Goal: Task Accomplishment & Management: Manage account settings

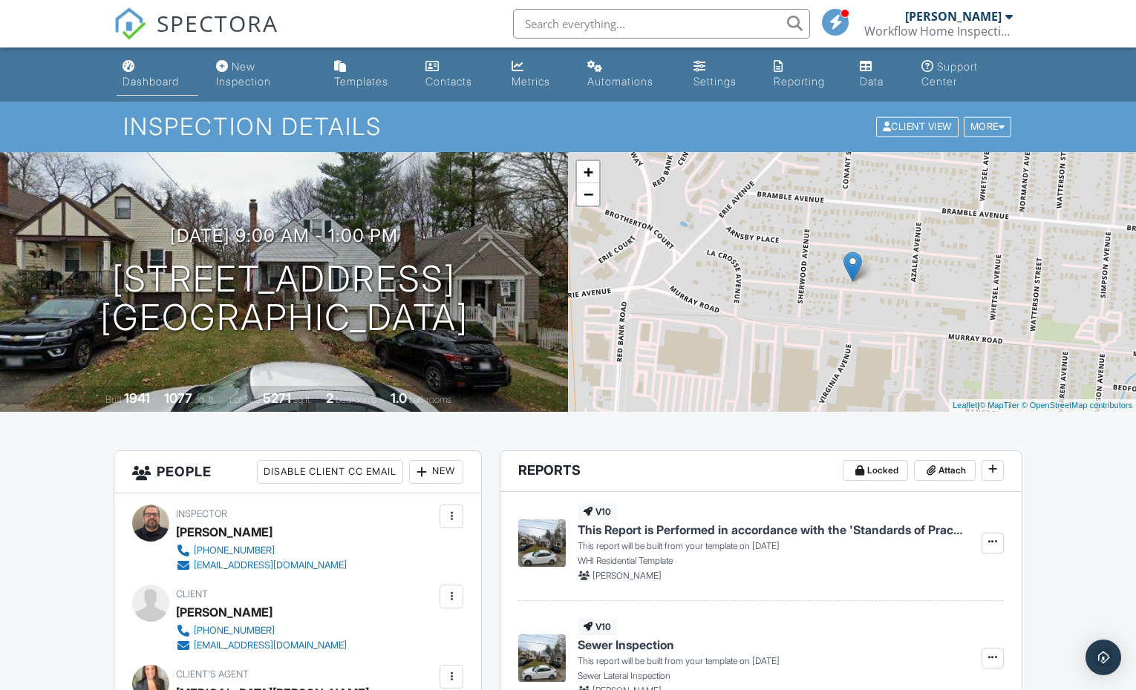
click at [129, 83] on div "Dashboard" at bounding box center [150, 81] width 56 height 13
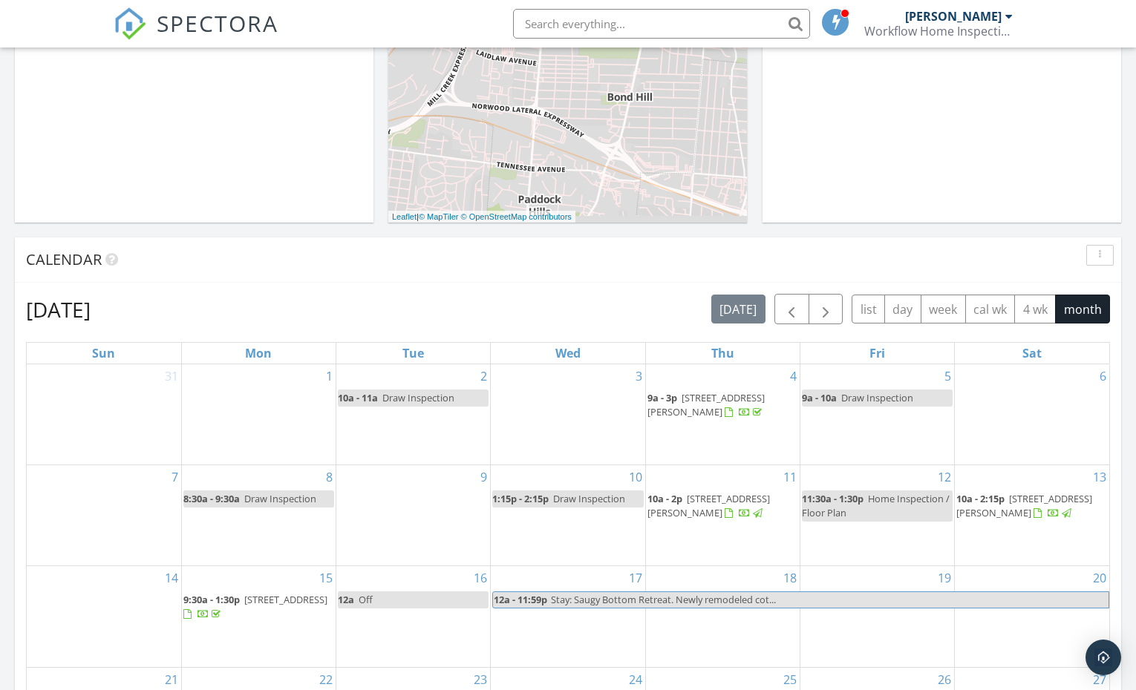
scroll to position [917, 0]
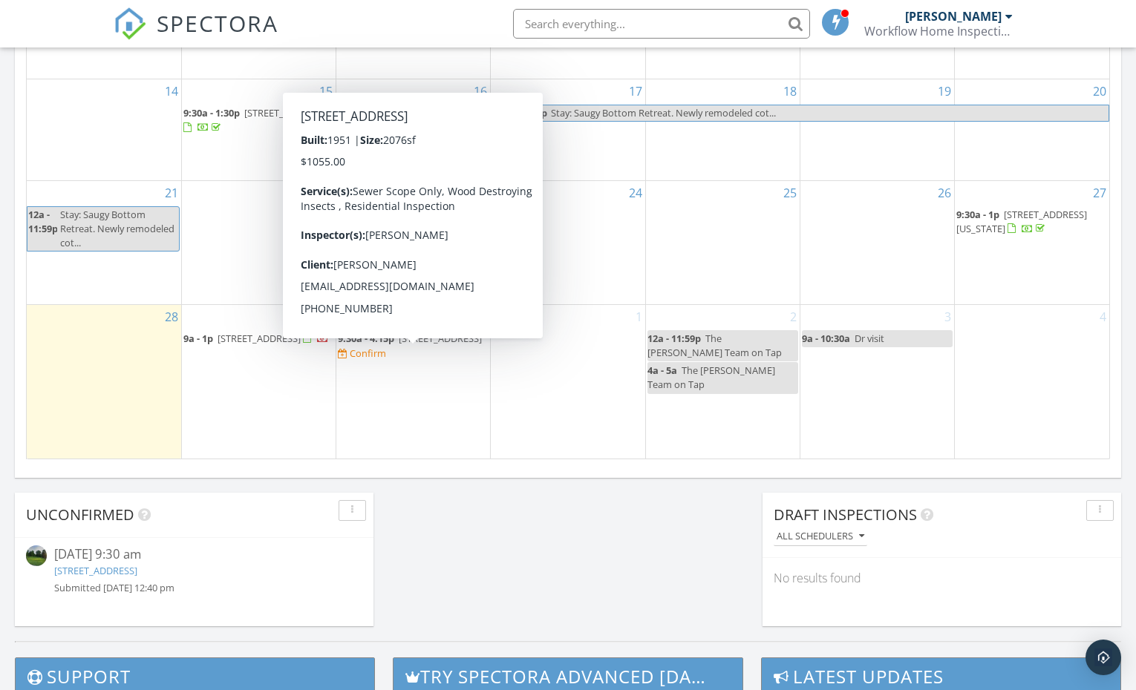
click at [396, 345] on link "9:30a - 4:15p 158 Congress Run Rd, Cincinnati 45215" at bounding box center [410, 338] width 144 height 13
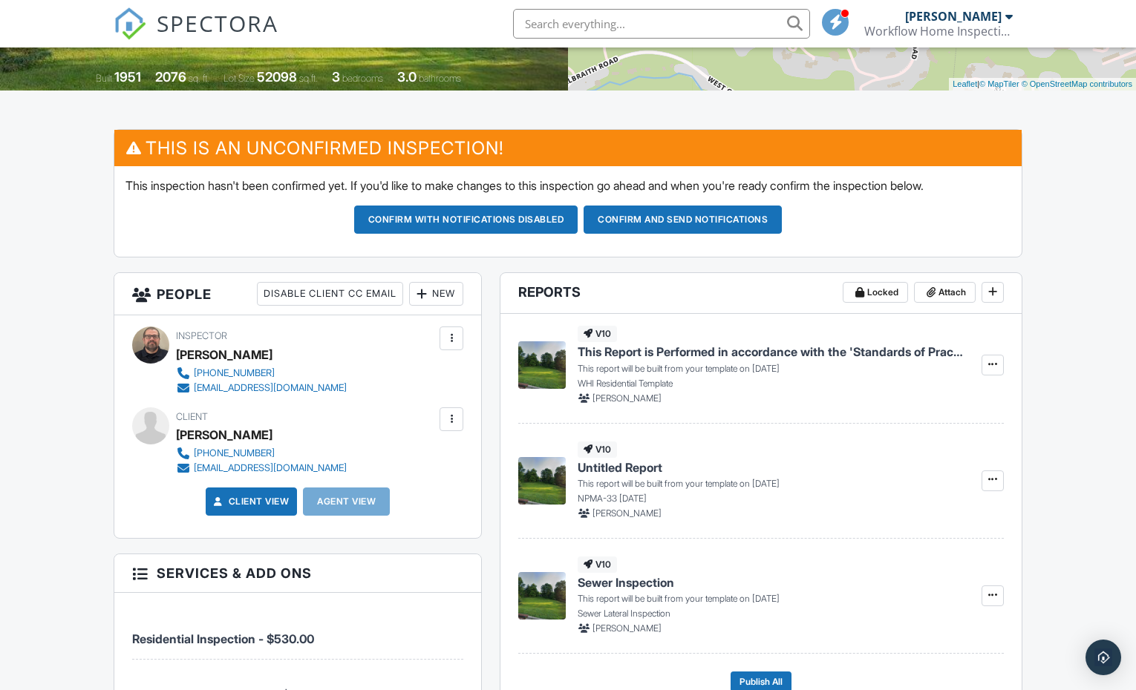
scroll to position [377, 0]
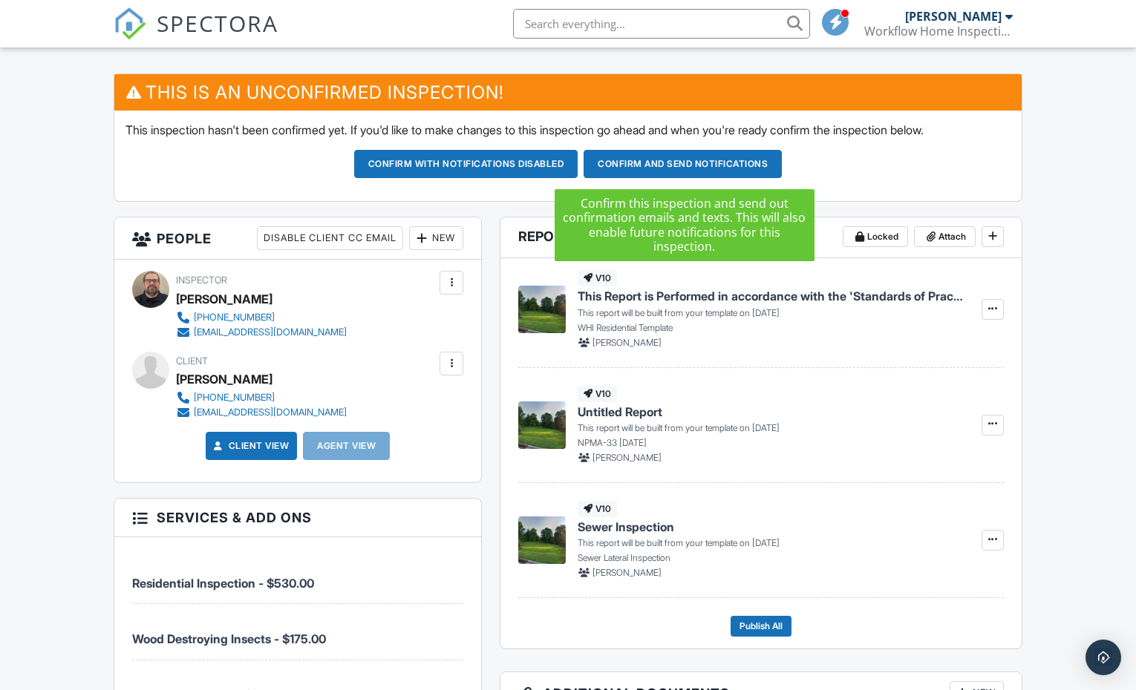
click at [672, 163] on button "Confirm and send notifications" at bounding box center [682, 164] width 198 height 28
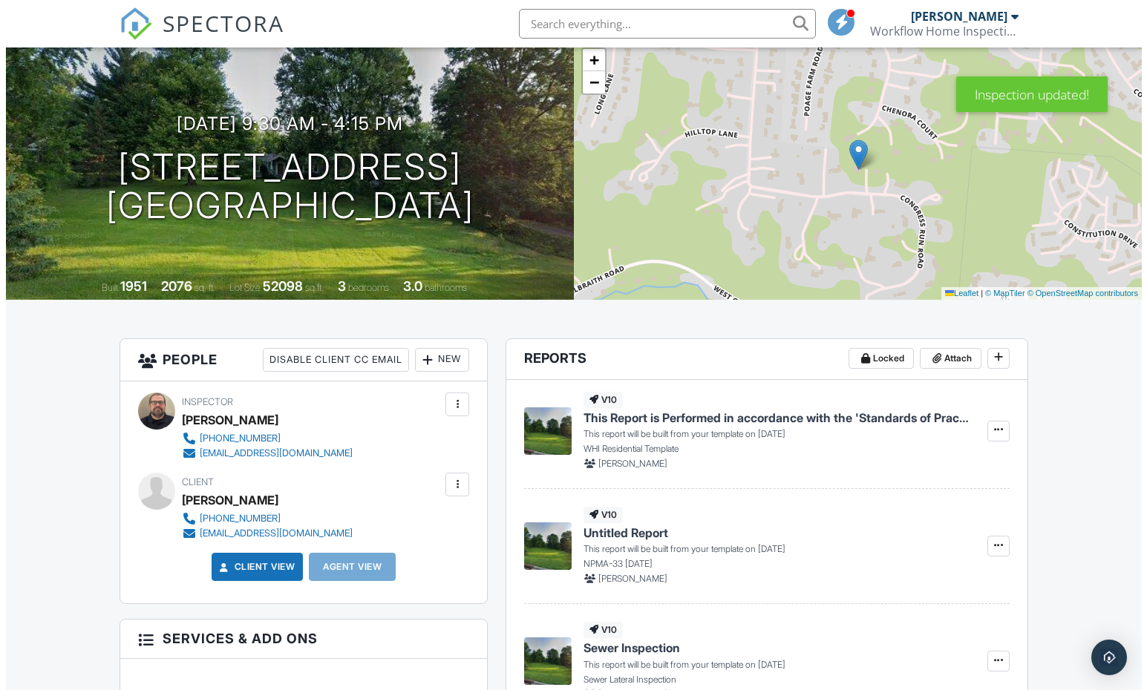
scroll to position [124, 0]
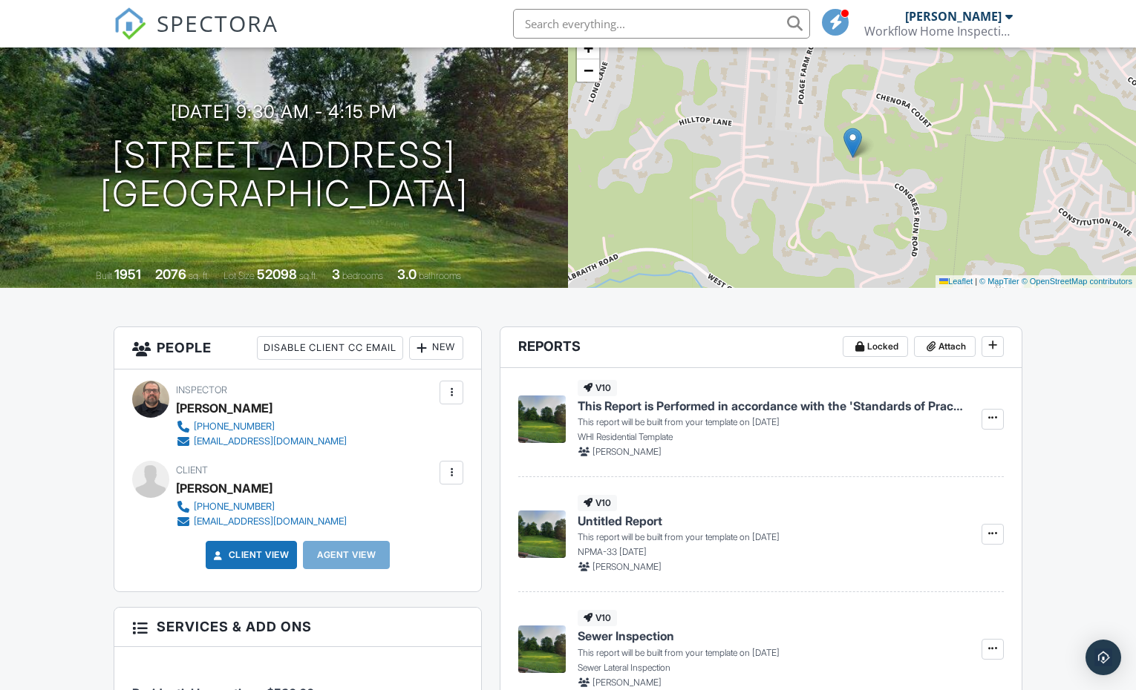
click at [436, 336] on div "New Client Client's Agent Listing Agent Add Another Person" at bounding box center [436, 348] width 54 height 24
click at [437, 341] on div "New" at bounding box center [436, 348] width 54 height 24
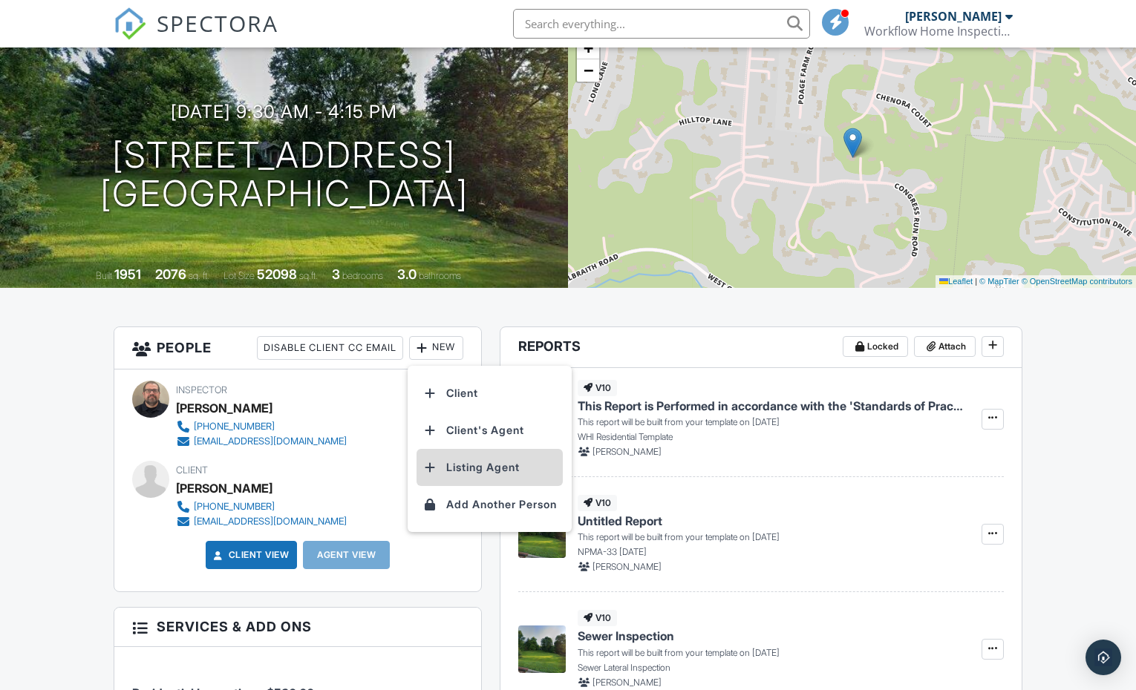
click at [485, 471] on li "Listing Agent" at bounding box center [489, 467] width 146 height 37
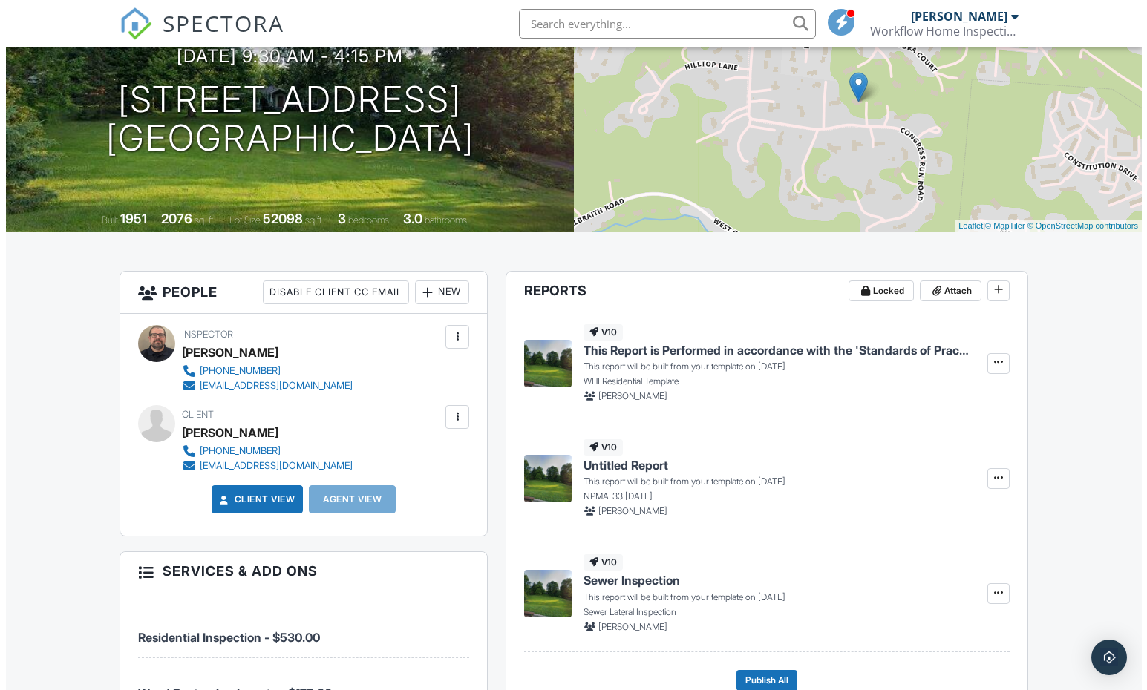
scroll to position [269, 0]
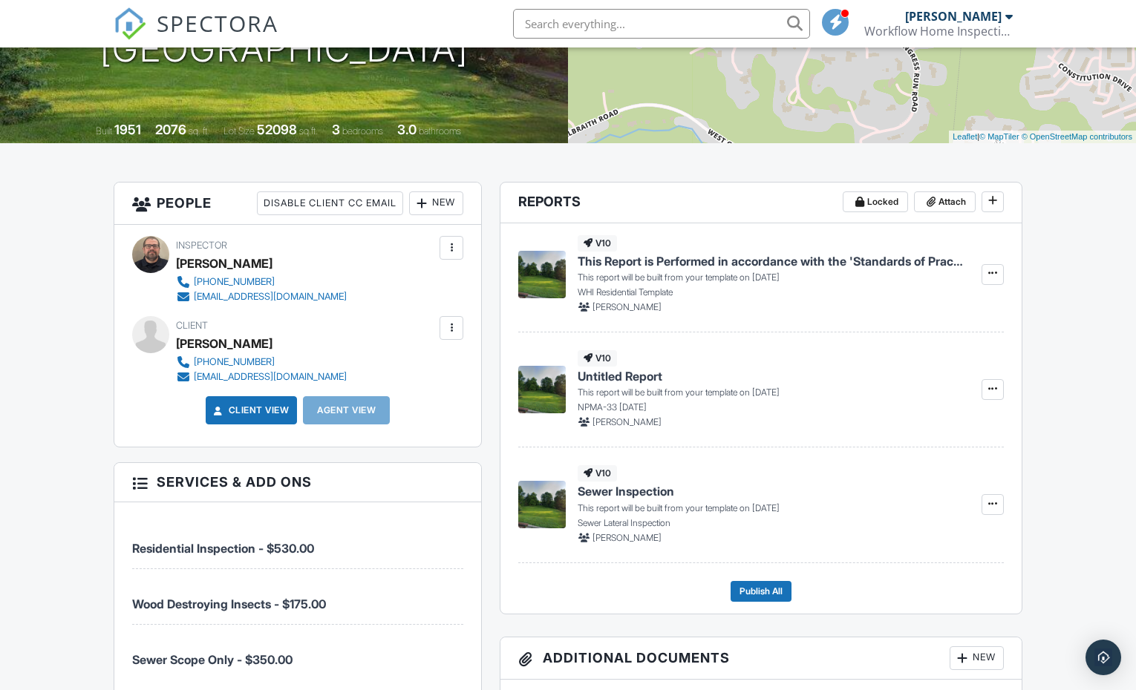
click at [425, 205] on div at bounding box center [421, 203] width 15 height 15
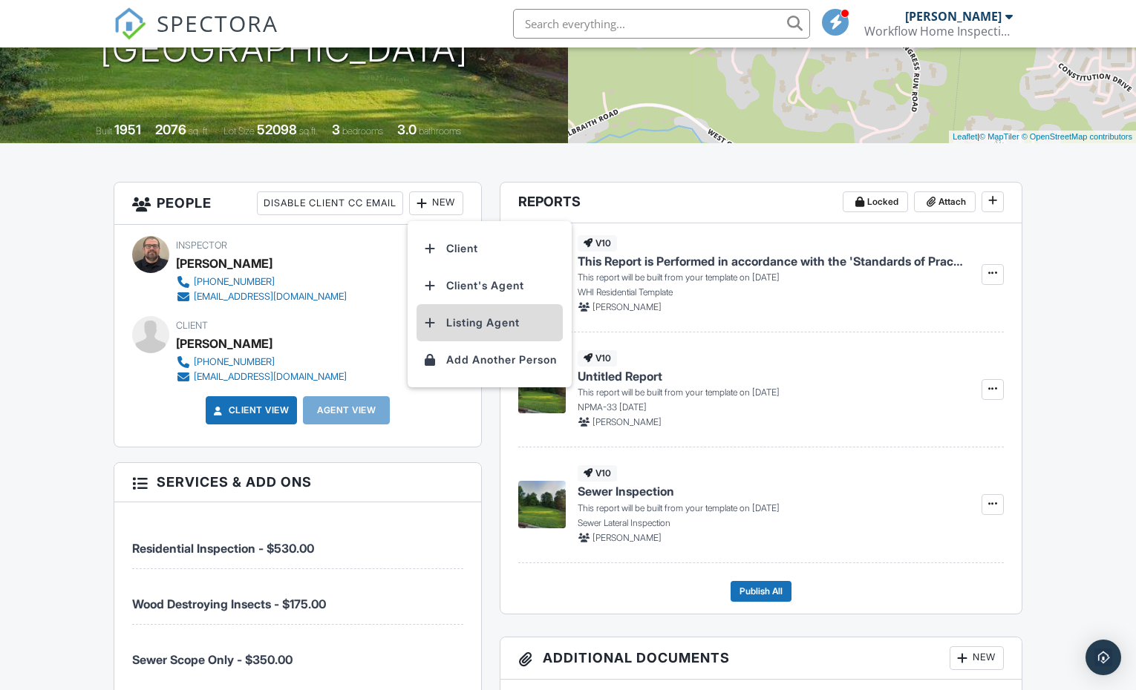
click at [483, 327] on li "Listing Agent" at bounding box center [489, 322] width 146 height 37
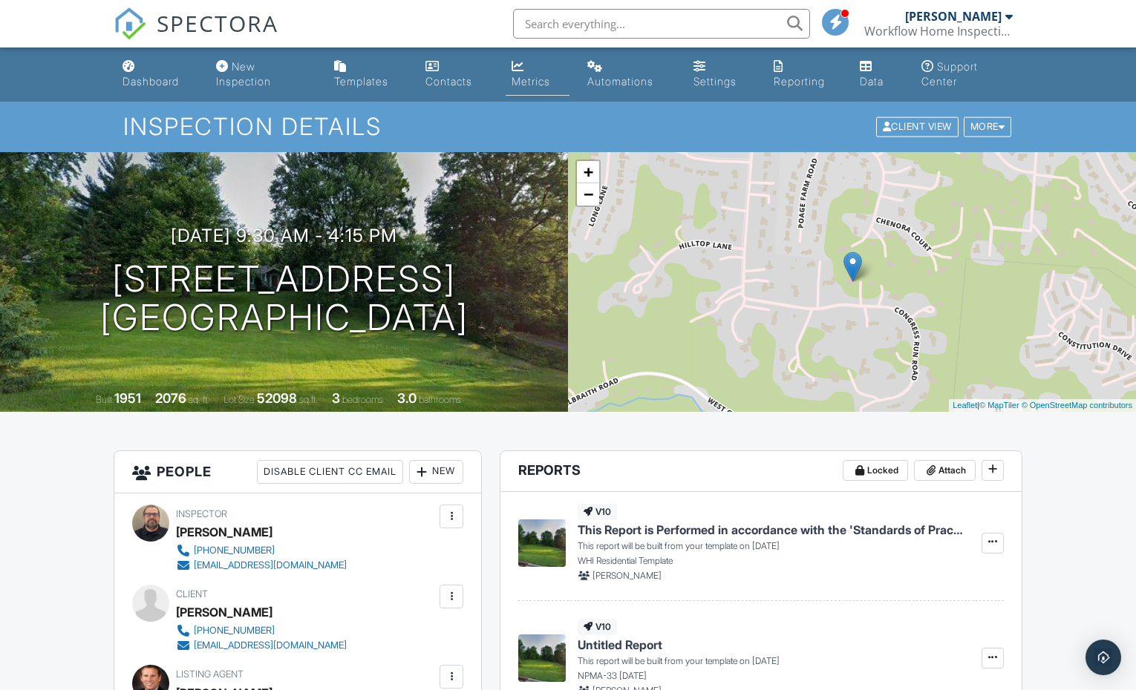
click at [543, 72] on link "Metrics" at bounding box center [537, 74] width 65 height 42
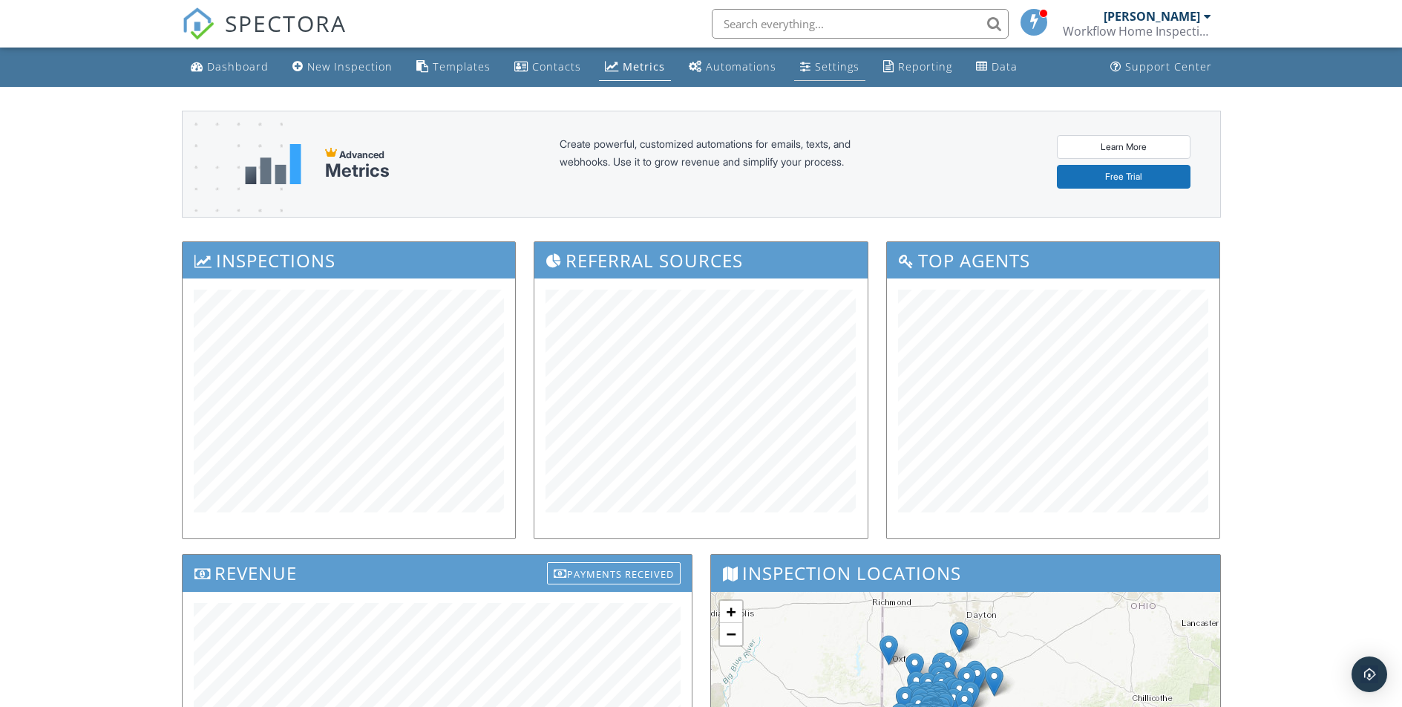
click at [819, 62] on div "Settings" at bounding box center [837, 66] width 45 height 14
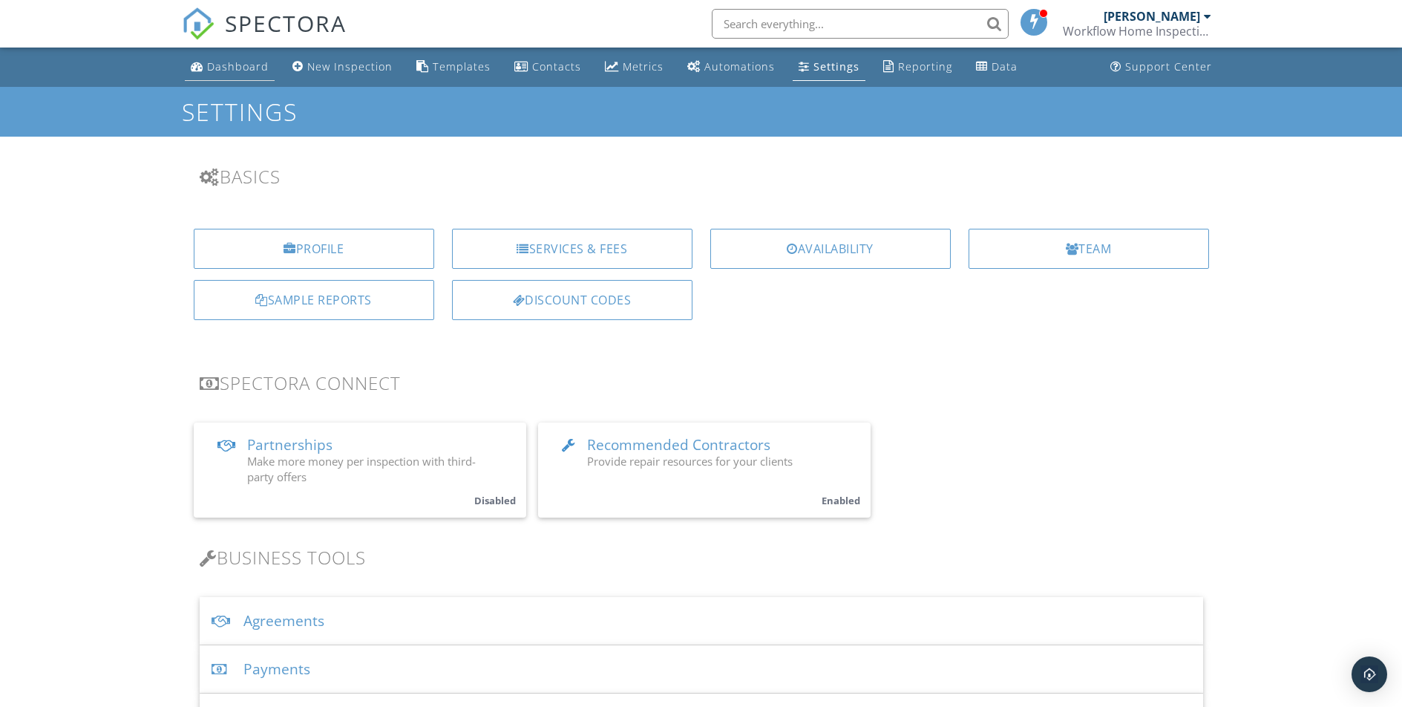
click at [236, 76] on link "Dashboard" at bounding box center [230, 66] width 90 height 27
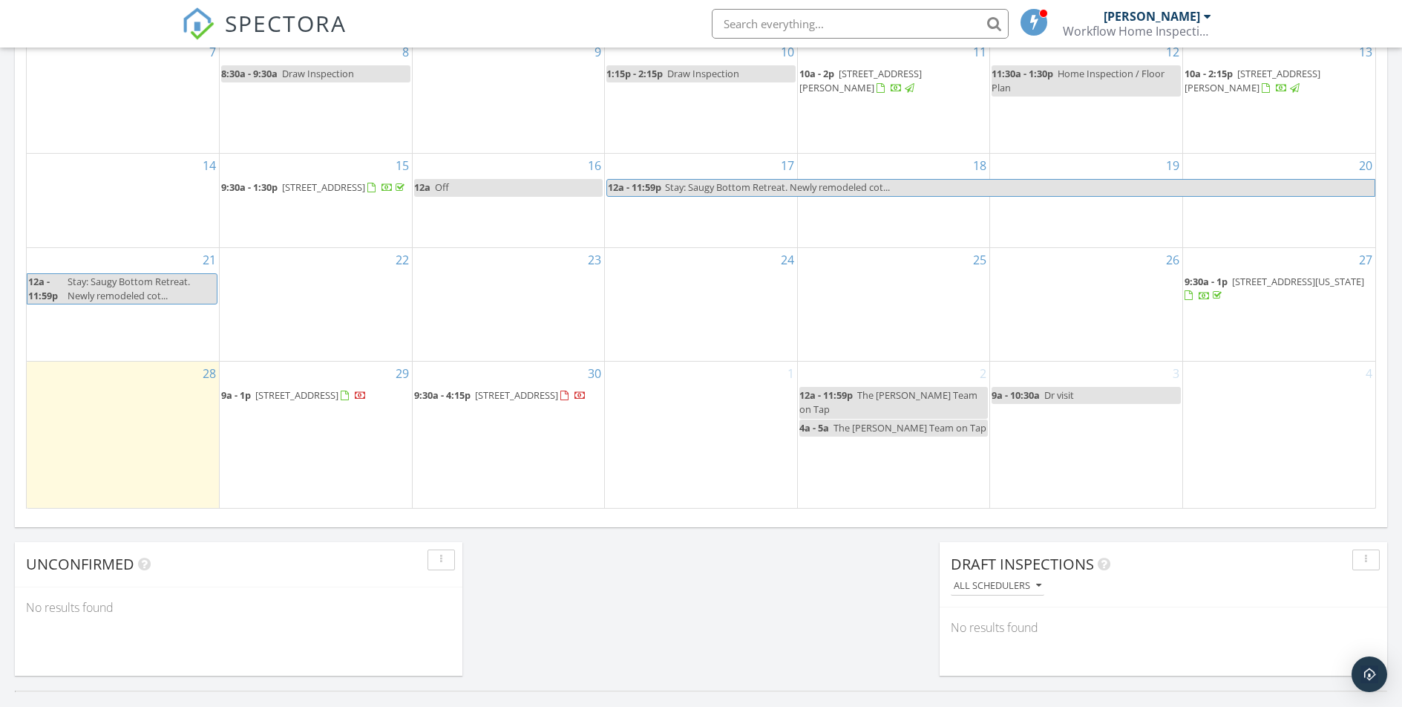
scroll to position [940, 0]
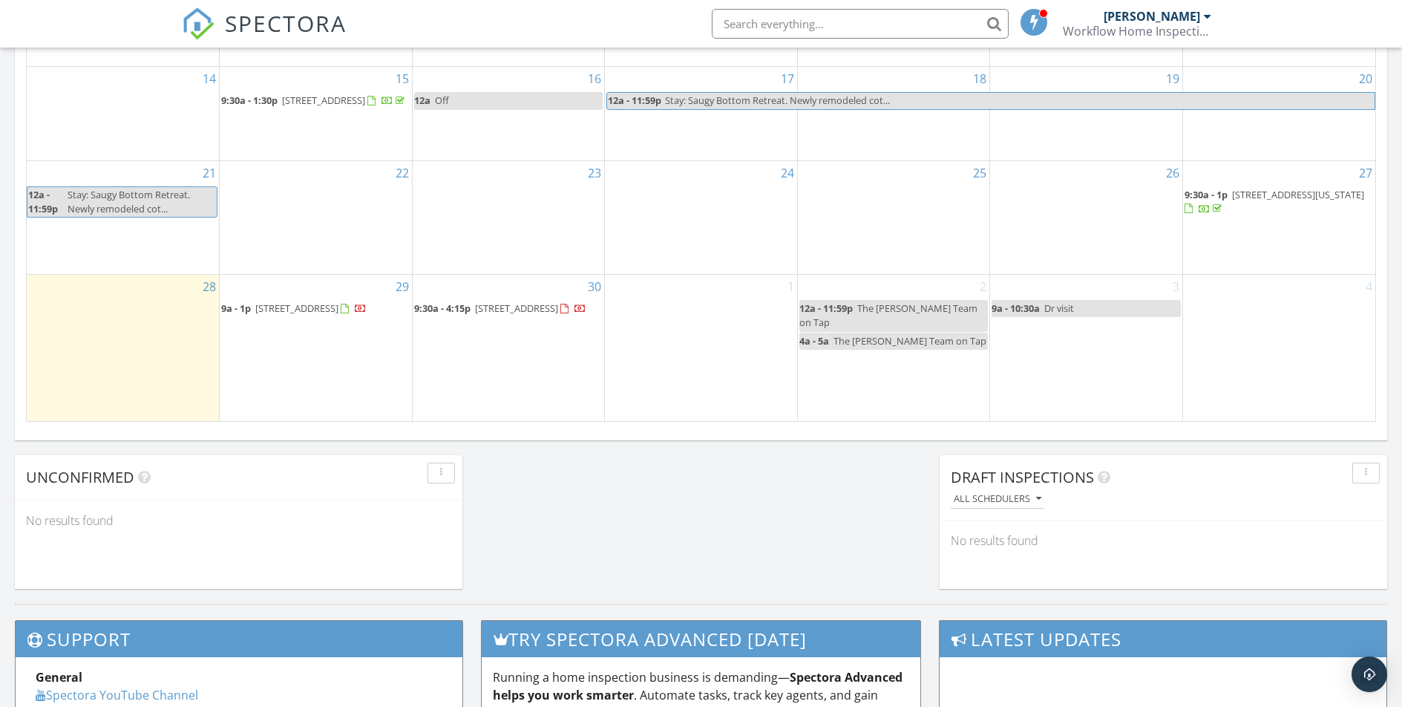
click at [475, 315] on span "158 Congress Run Rd, Cincinnati 45215" at bounding box center [516, 307] width 83 height 13
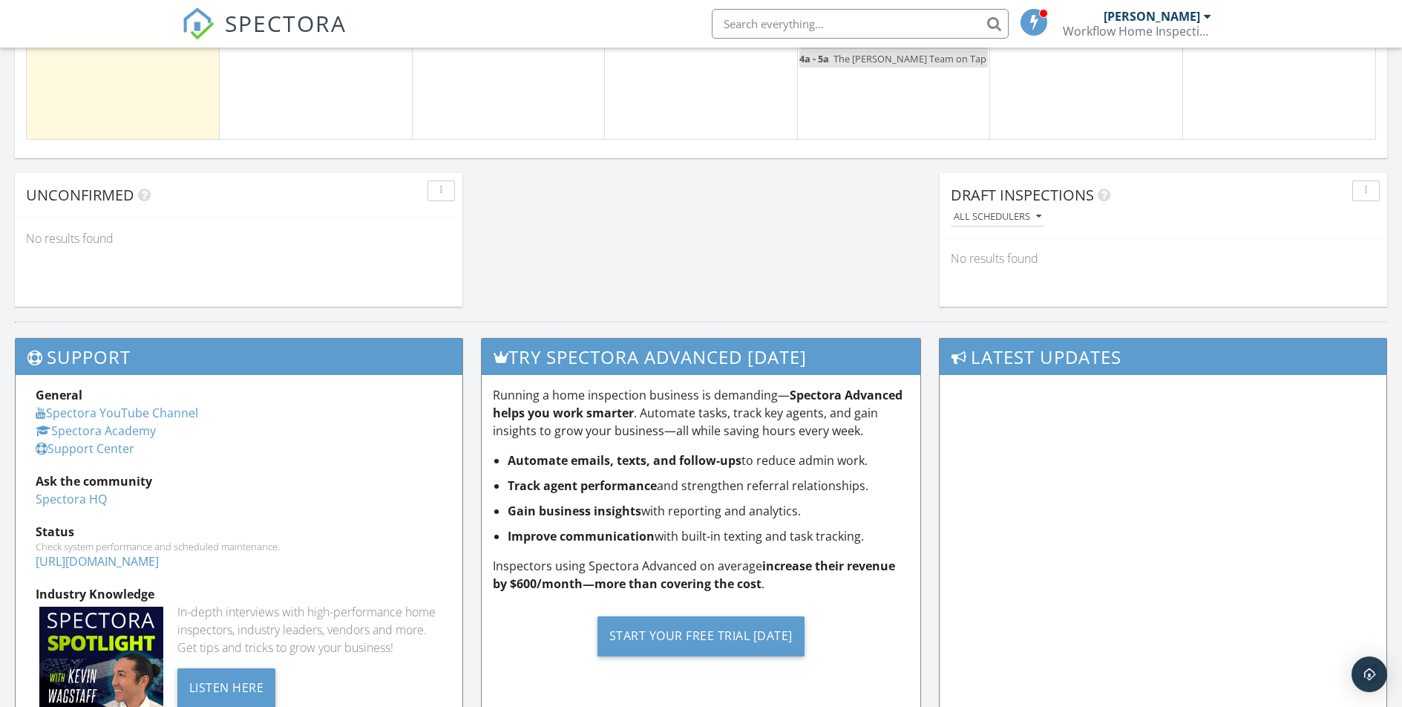
scroll to position [937, 0]
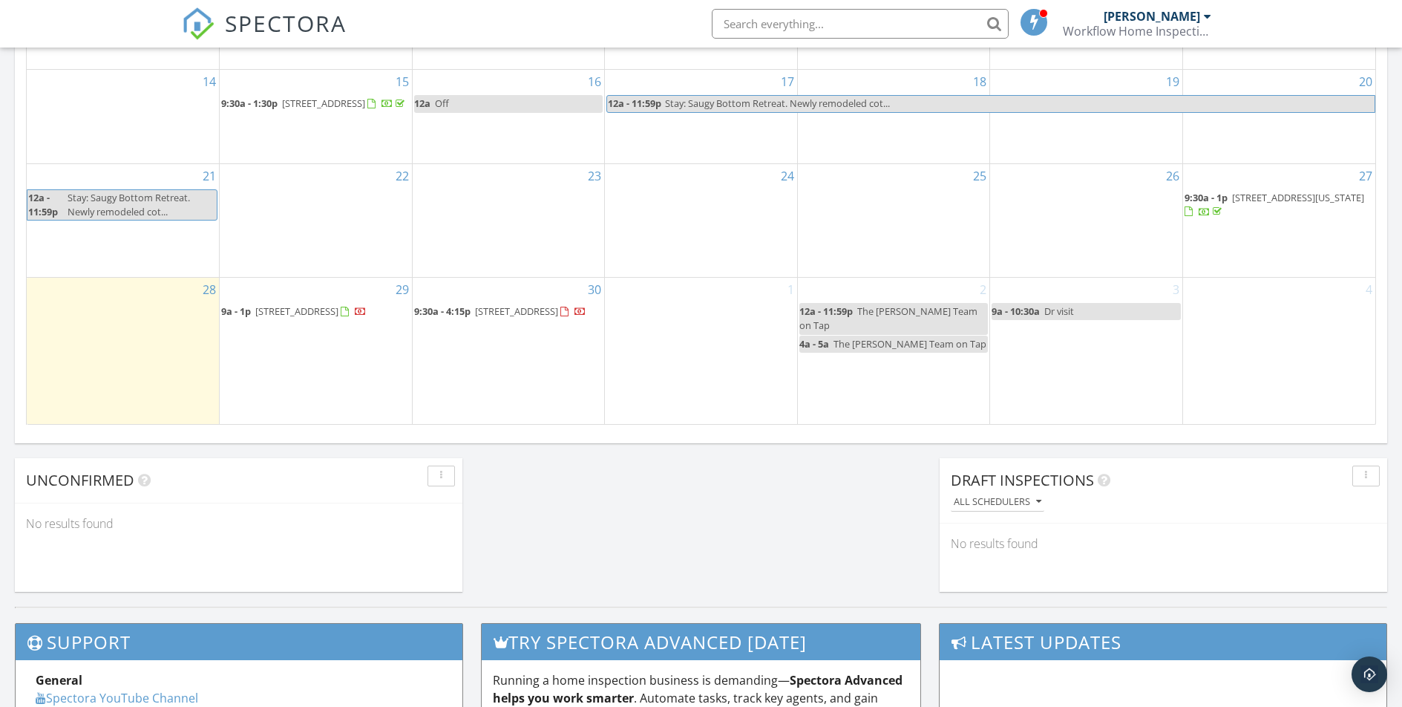
click at [295, 319] on span "9a - 1p 5634 Islington Ave, Cincinnati 45227" at bounding box center [293, 311] width 145 height 15
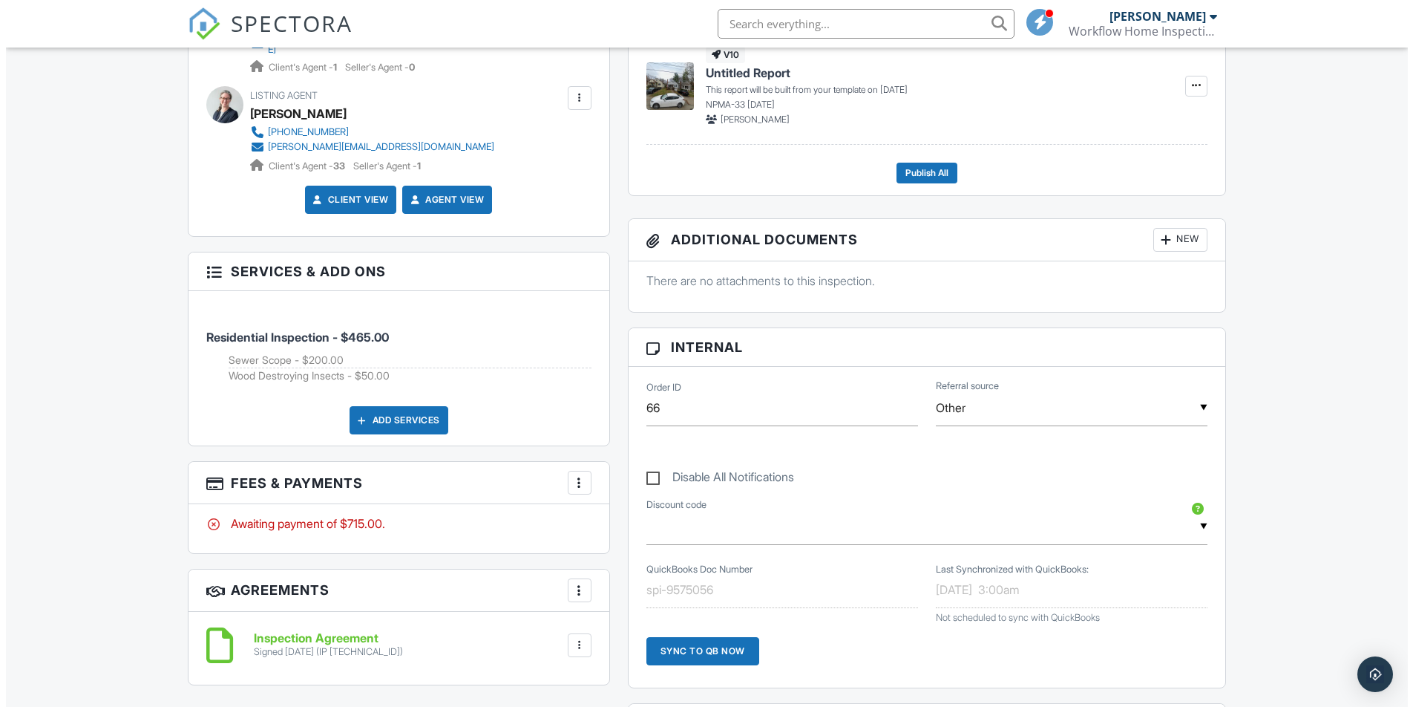
scroll to position [662, 0]
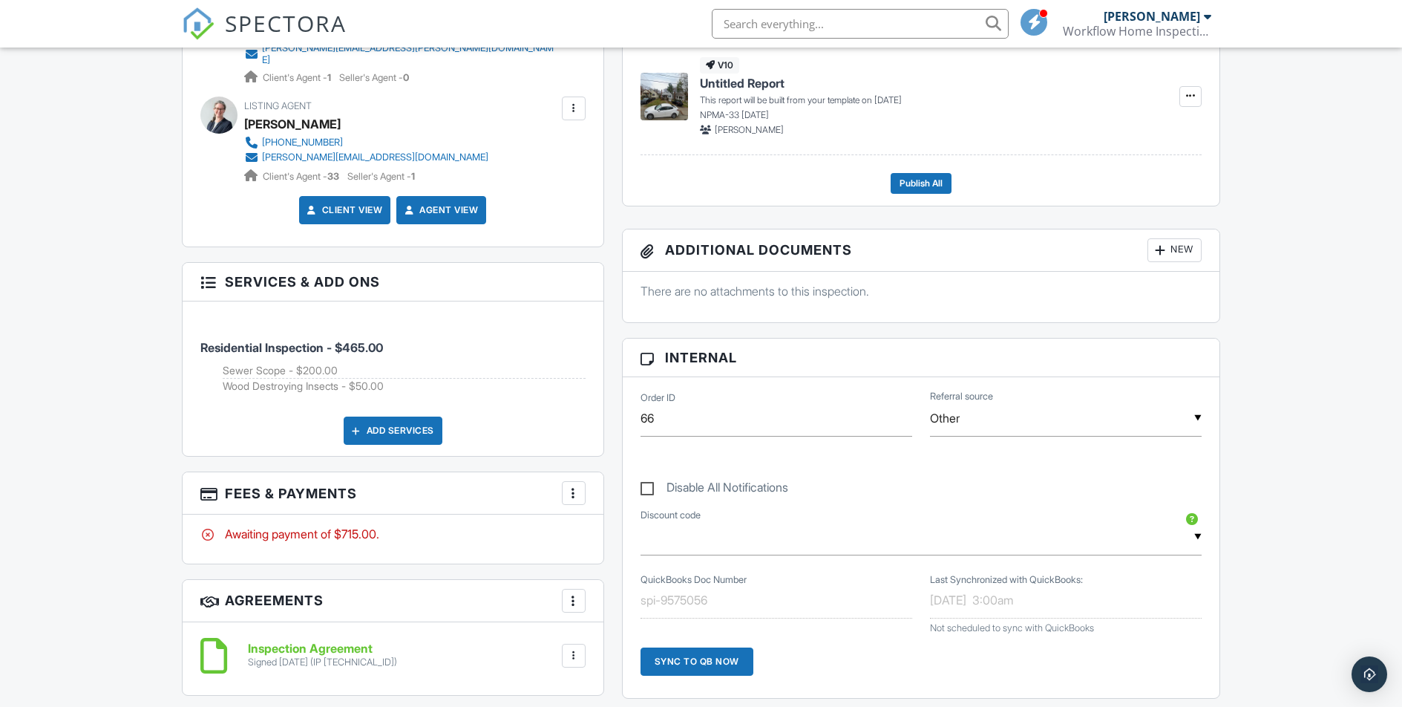
click at [1152, 240] on div "New" at bounding box center [1174, 250] width 54 height 24
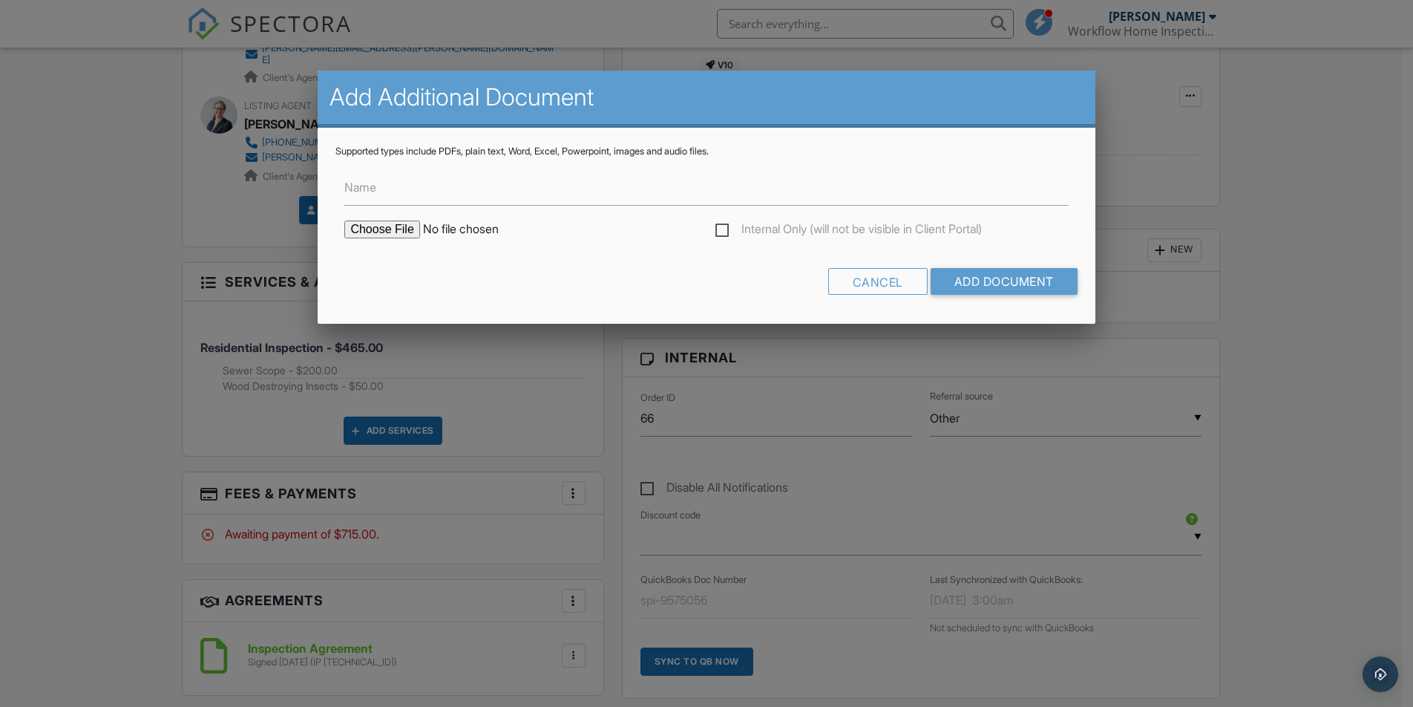
click at [393, 231] on input "file" at bounding box center [470, 229] width 252 height 18
type input "C:\fakepath\Multiple Documents.pdf"
click at [999, 284] on input "Add Document" at bounding box center [1004, 281] width 147 height 27
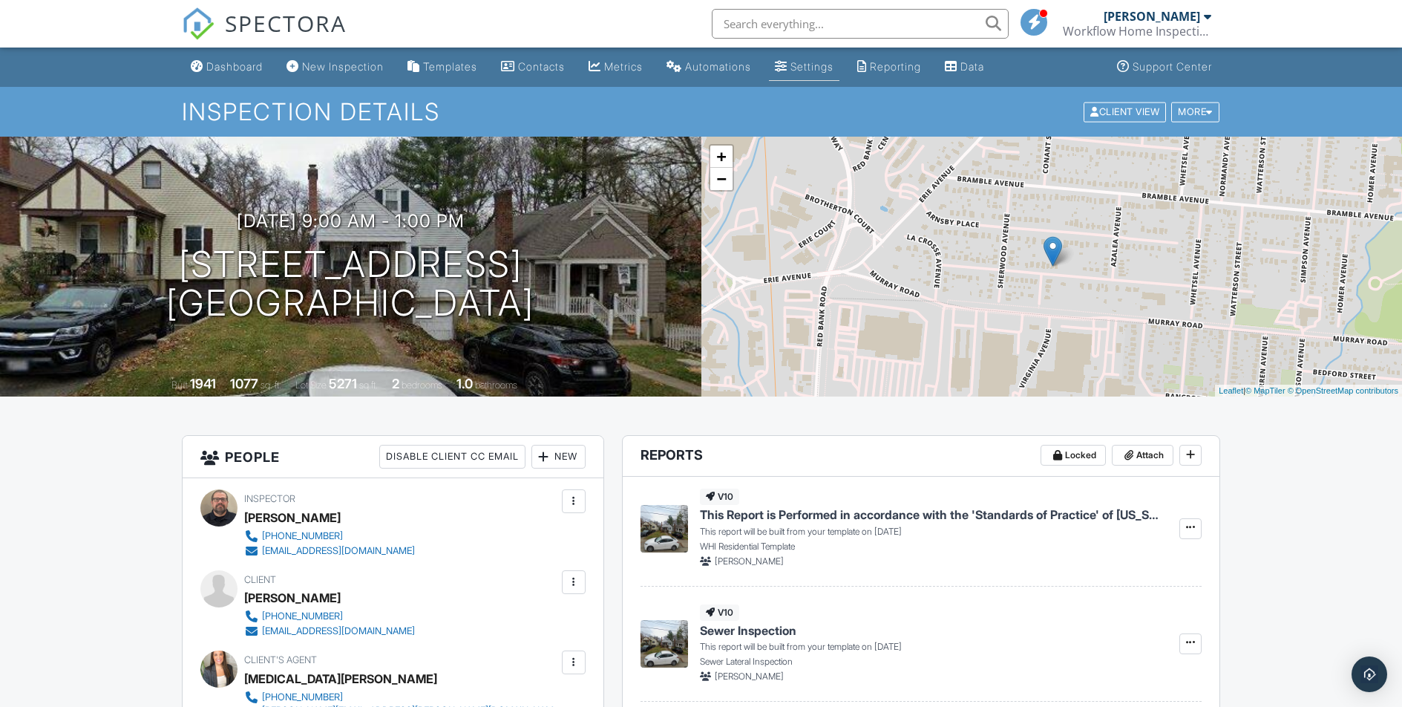
click at [815, 60] on div "Settings" at bounding box center [811, 66] width 43 height 13
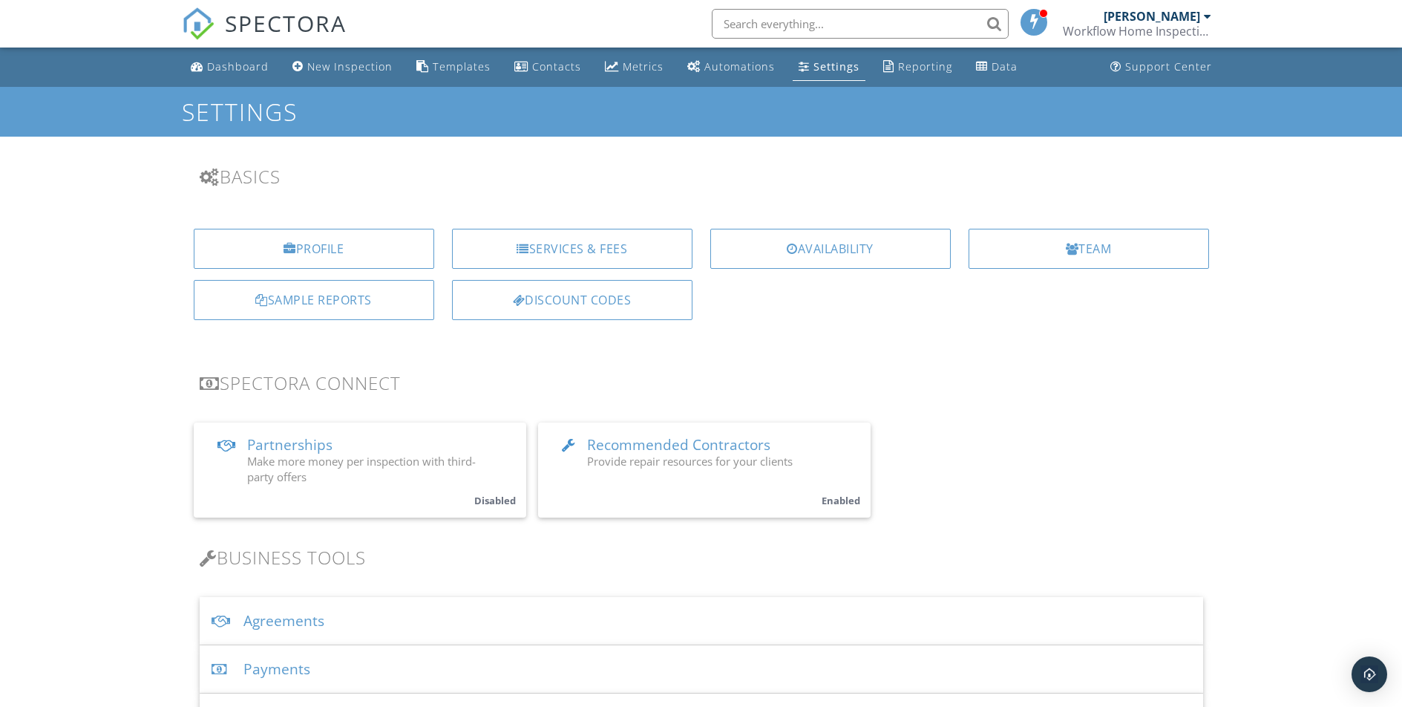
click at [653, 445] on span "Recommended Contractors" at bounding box center [678, 444] width 183 height 19
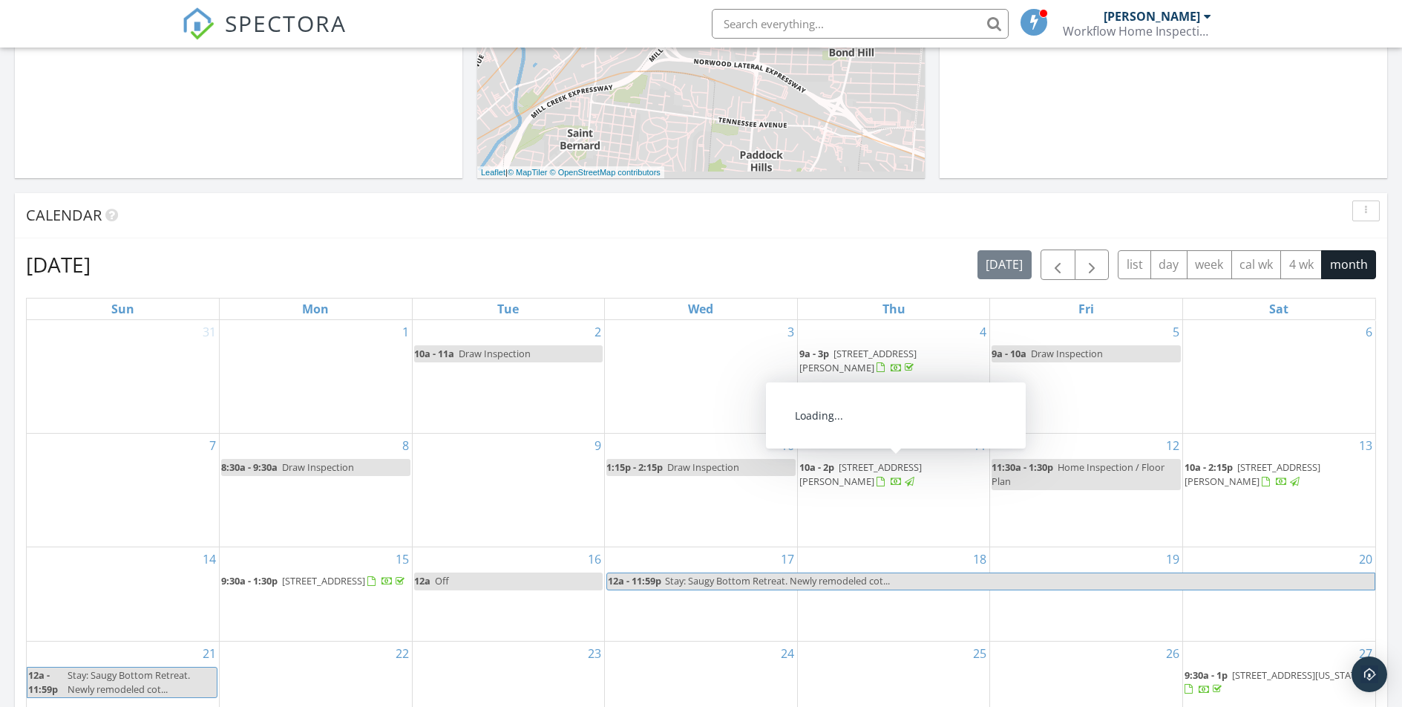
scroll to position [763, 0]
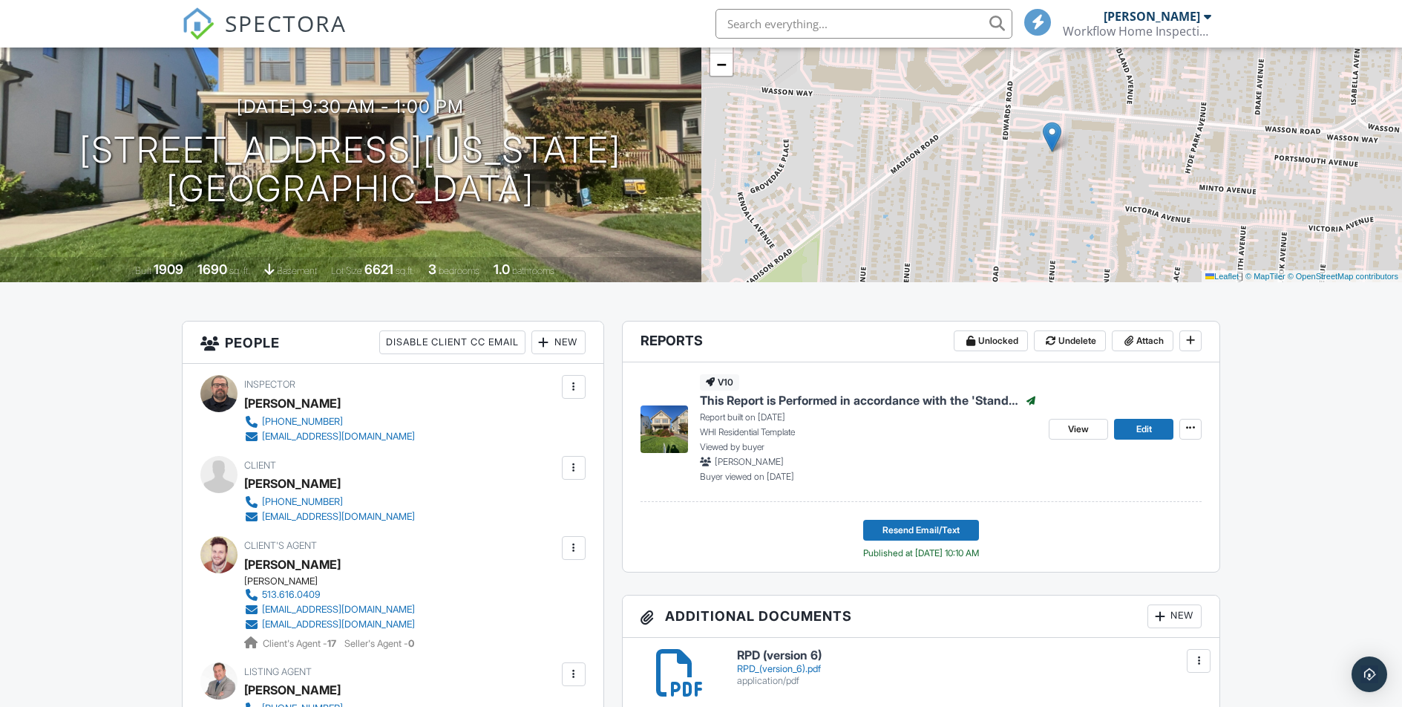
scroll to position [54, 0]
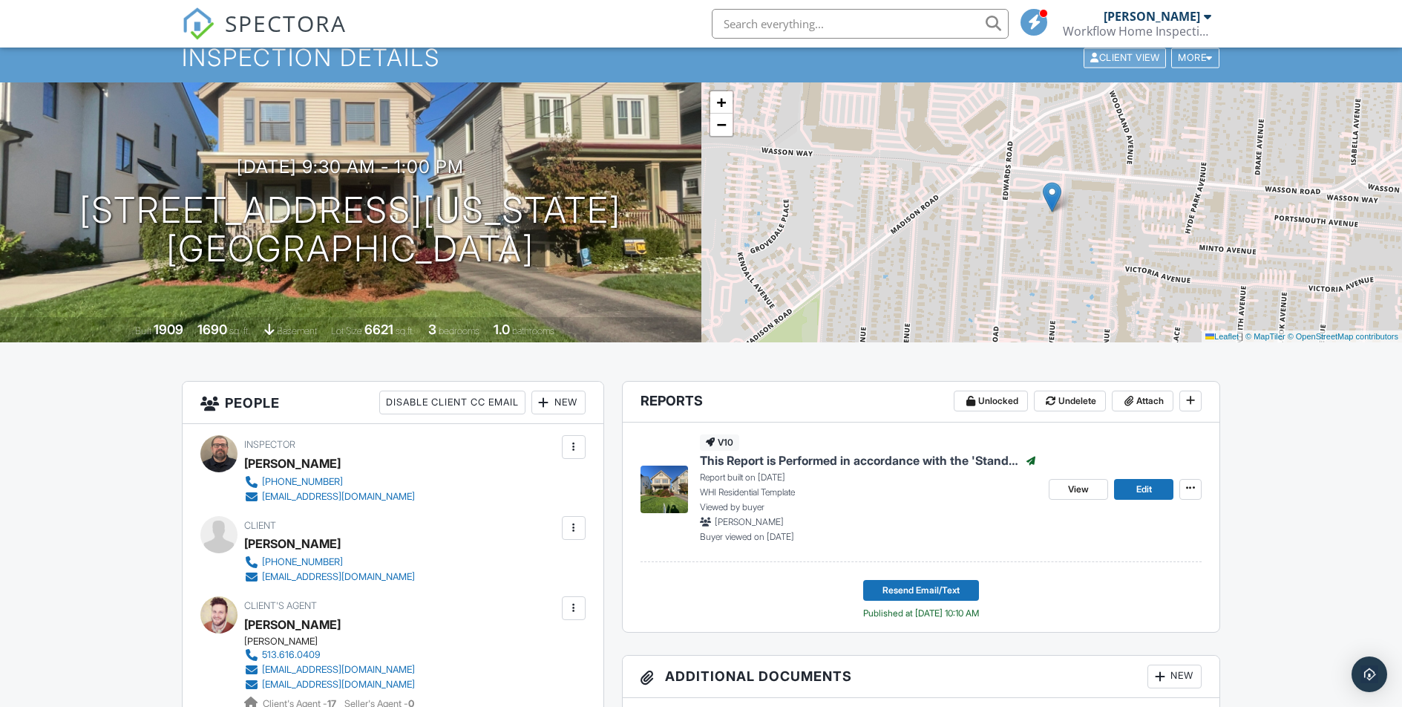
click at [1105, 62] on div "Client View" at bounding box center [1125, 57] width 82 height 20
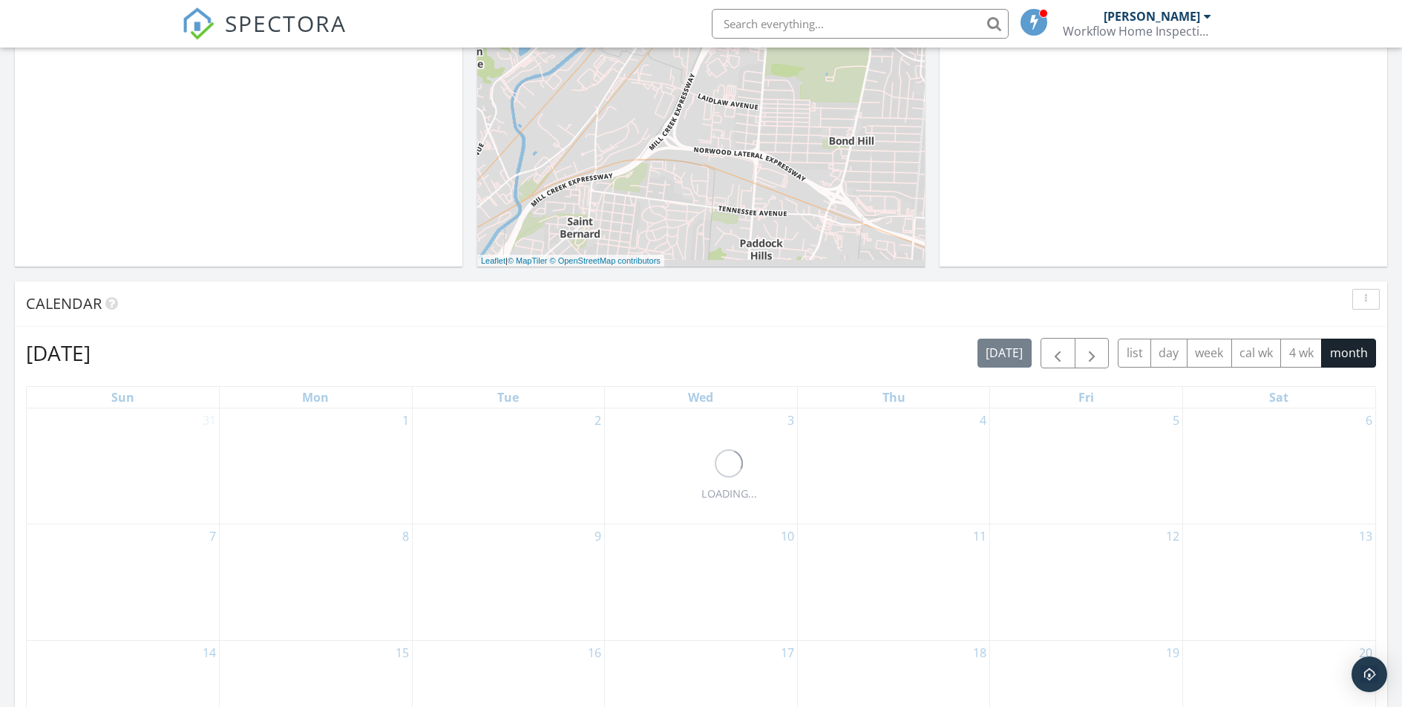
scroll to position [491, 0]
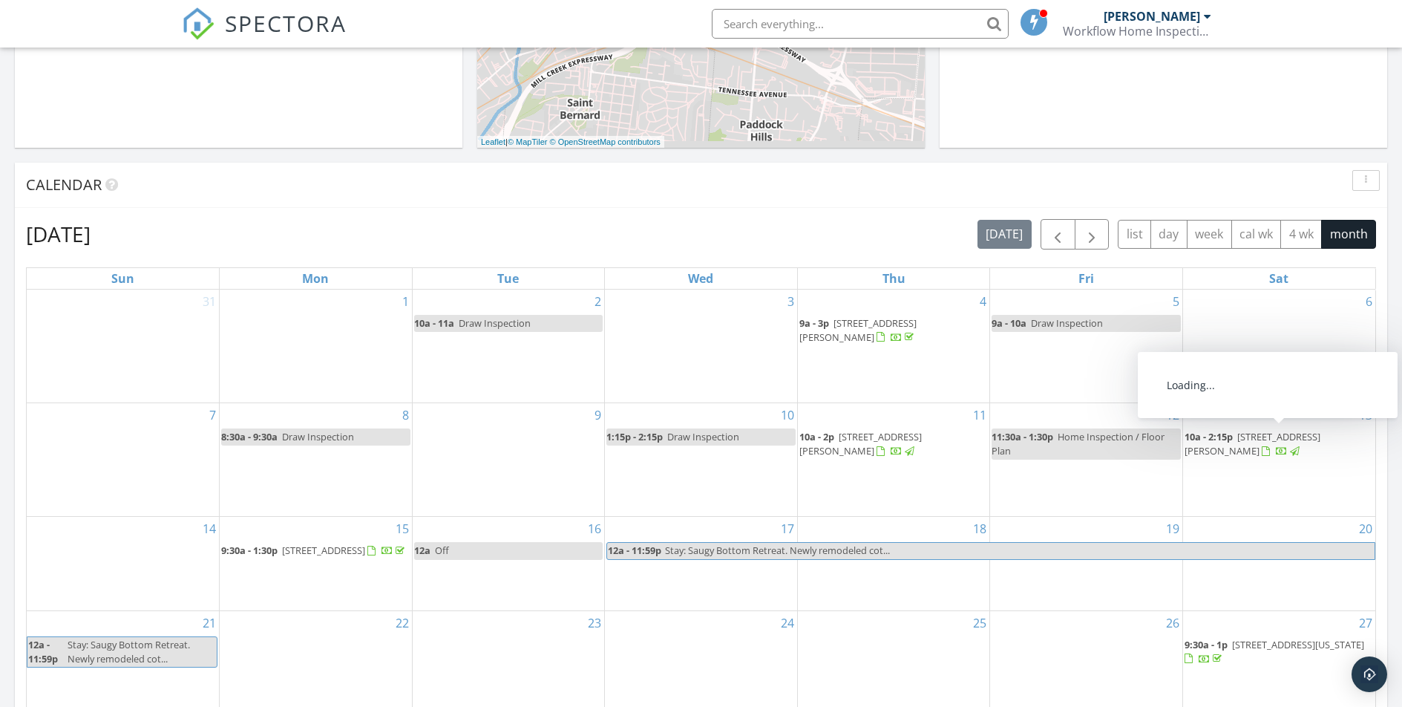
click at [1262, 446] on div at bounding box center [1282, 452] width 40 height 14
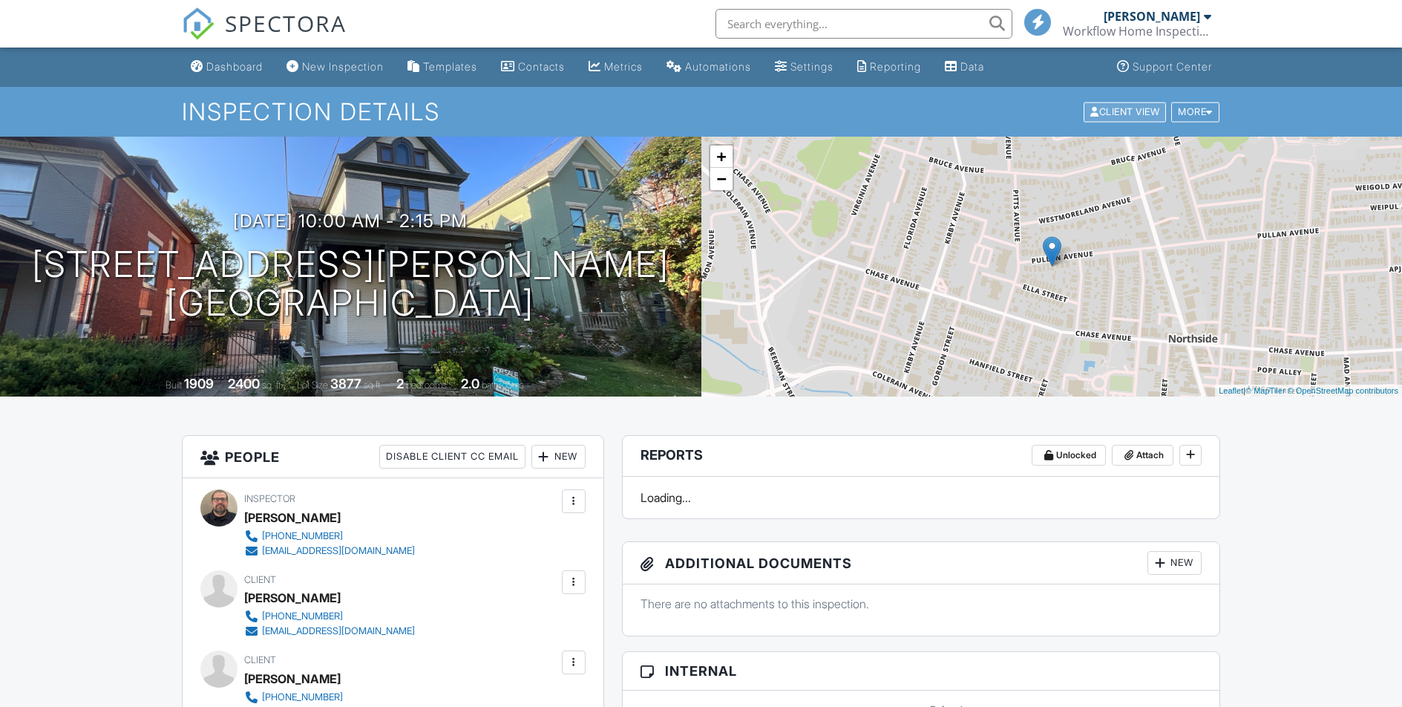
click at [1132, 108] on div "Client View" at bounding box center [1125, 112] width 82 height 20
